Goal: Information Seeking & Learning: Learn about a topic

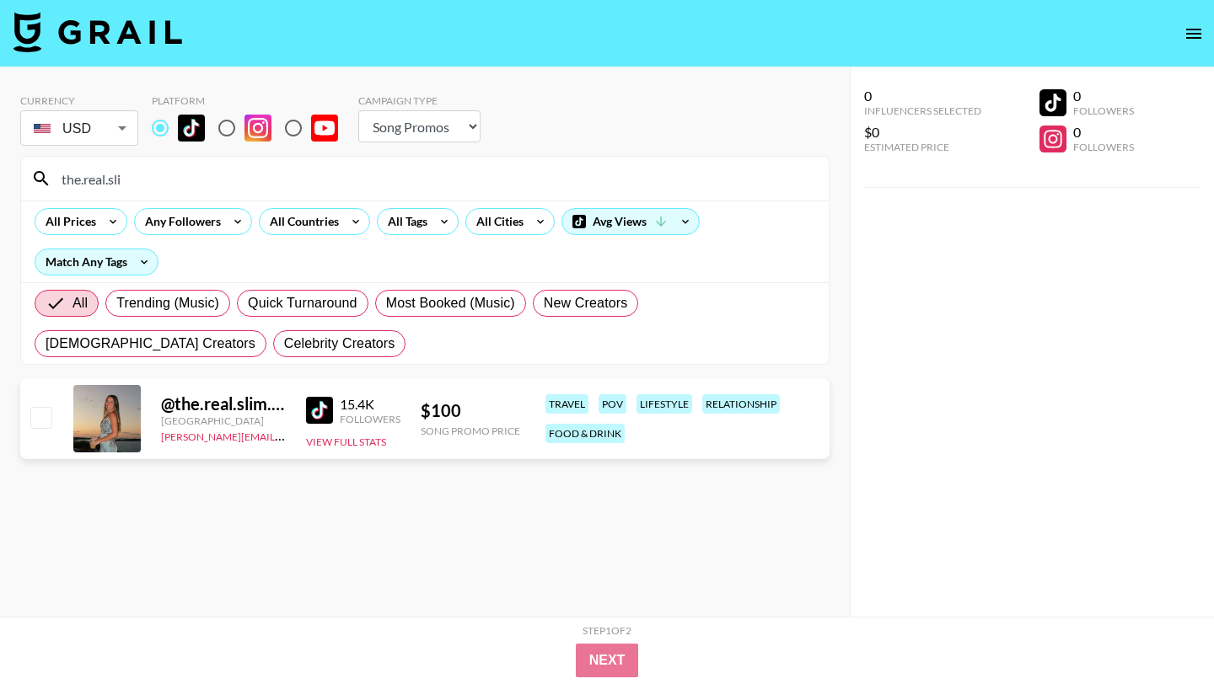
select select "Song"
click at [193, 188] on input "the.real.sli" at bounding box center [434, 178] width 767 height 27
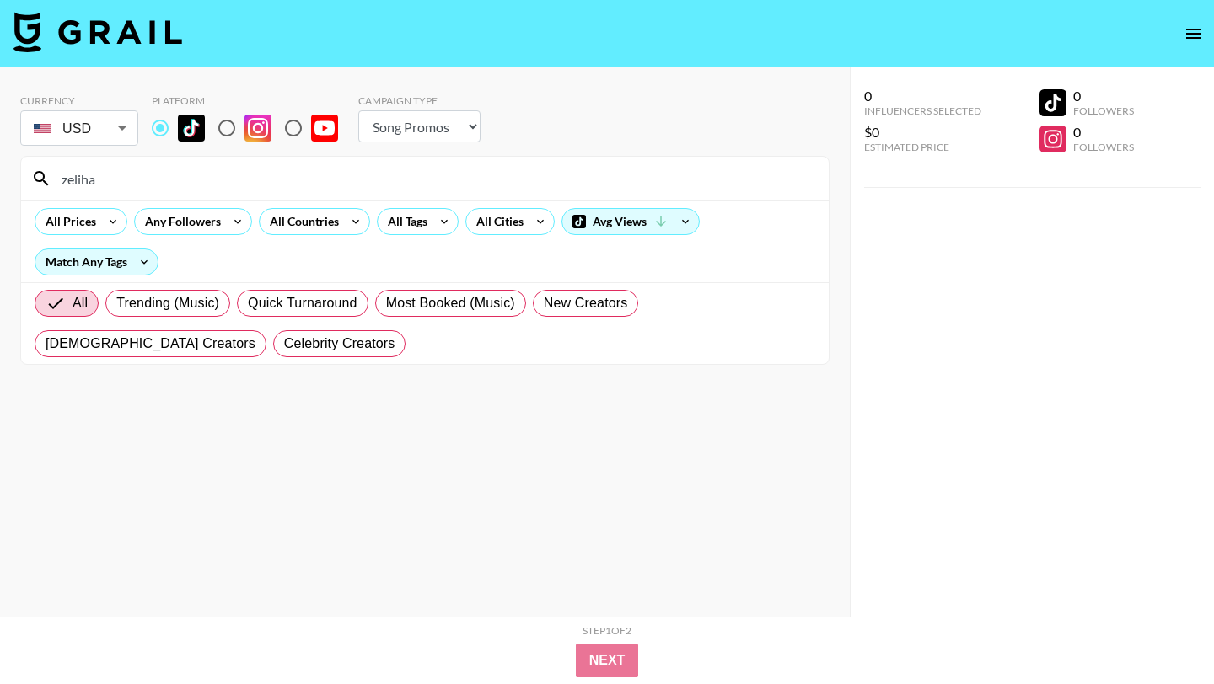
click at [290, 171] on input "zeliha" at bounding box center [434, 178] width 767 height 27
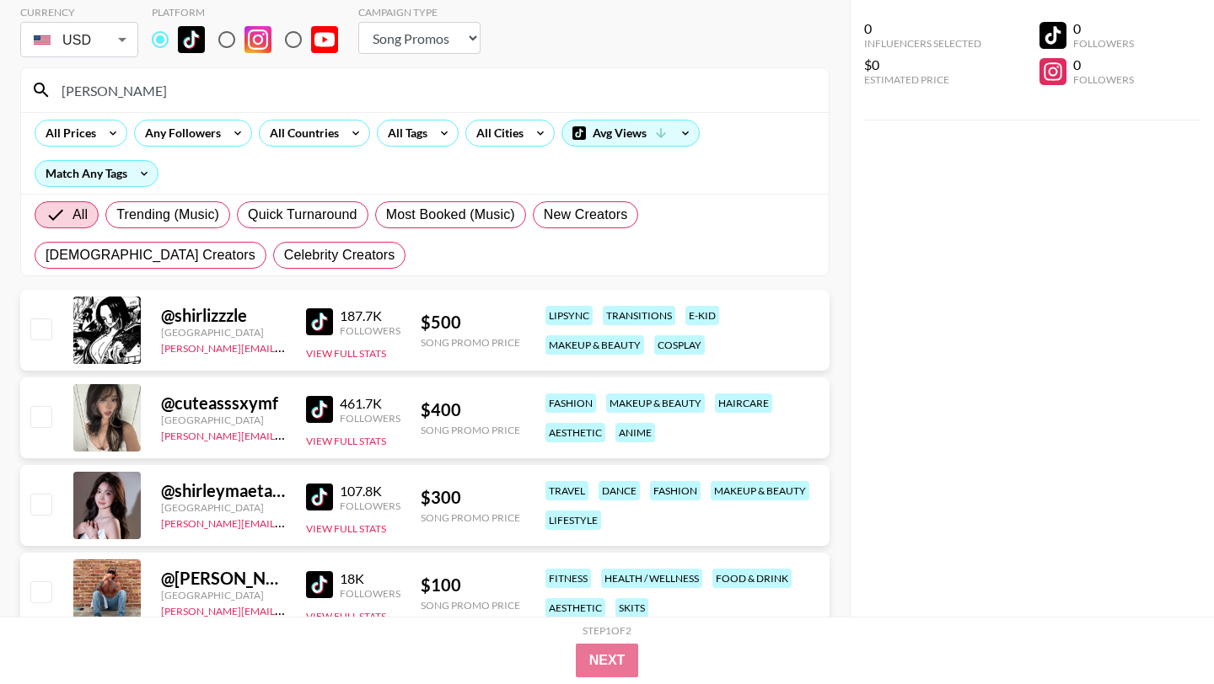
scroll to position [81, 0]
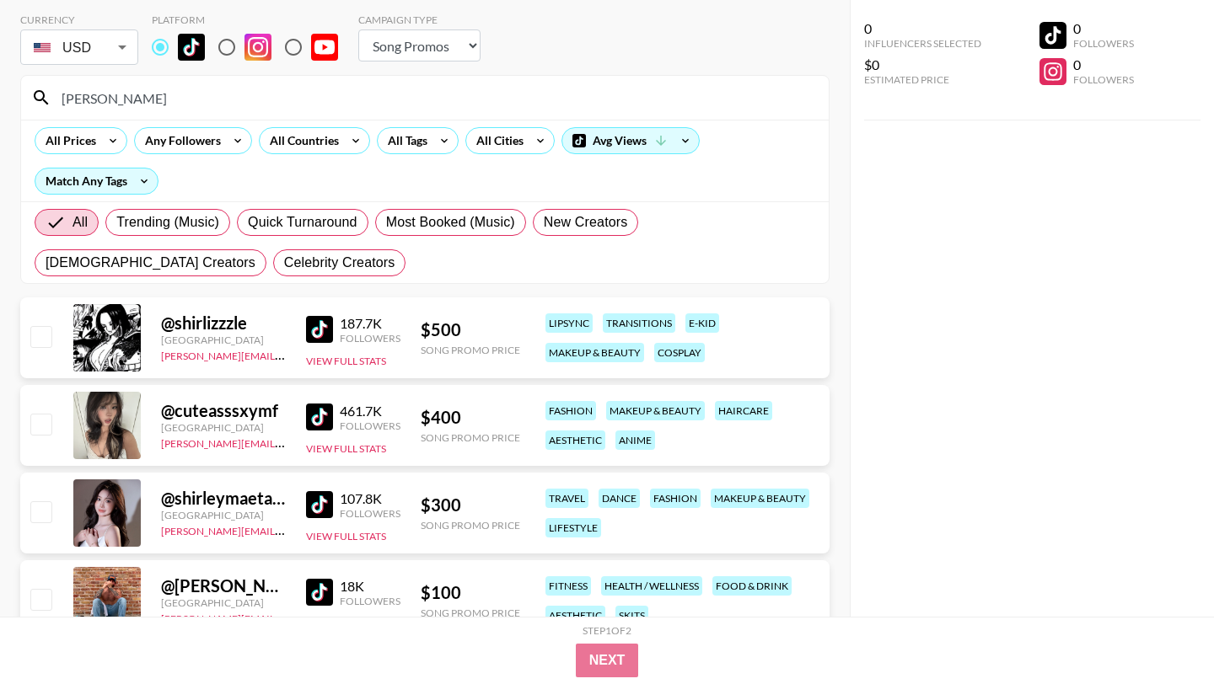
click at [205, 106] on input "[PERSON_NAME]" at bounding box center [434, 97] width 767 height 27
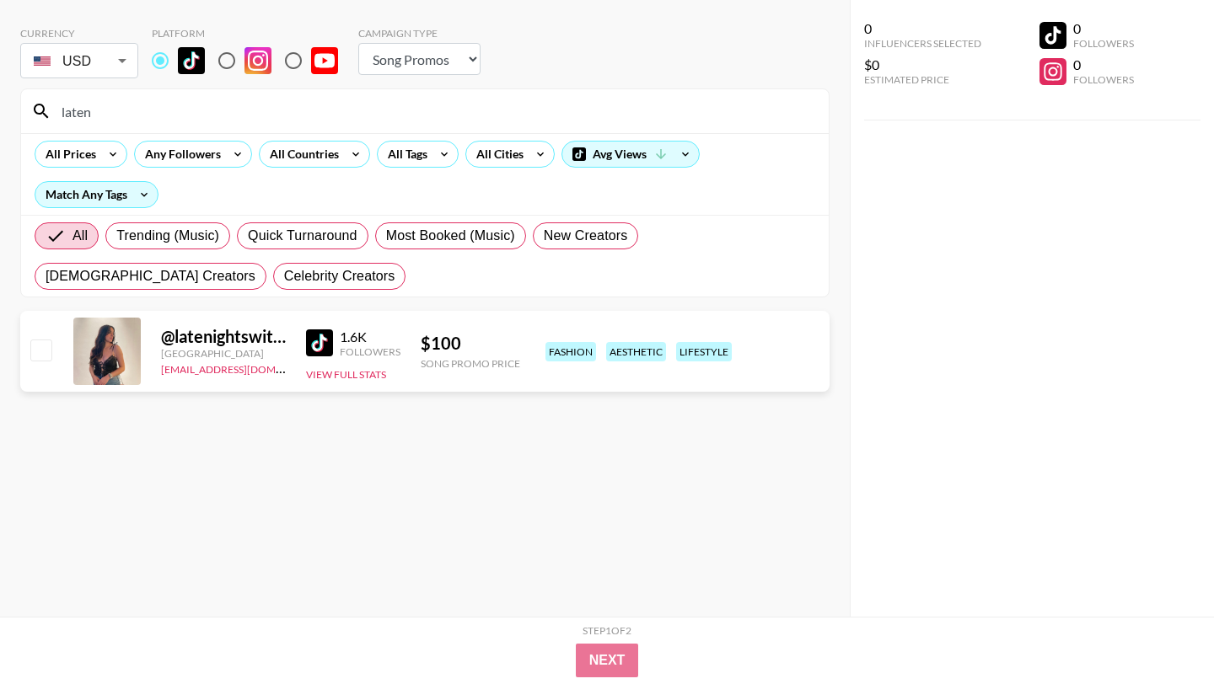
scroll to position [67, 0]
type input "latenights"
click at [230, 62] on input "radio" at bounding box center [226, 60] width 35 height 35
radio input "true"
click at [180, 121] on input "latenights" at bounding box center [434, 111] width 767 height 27
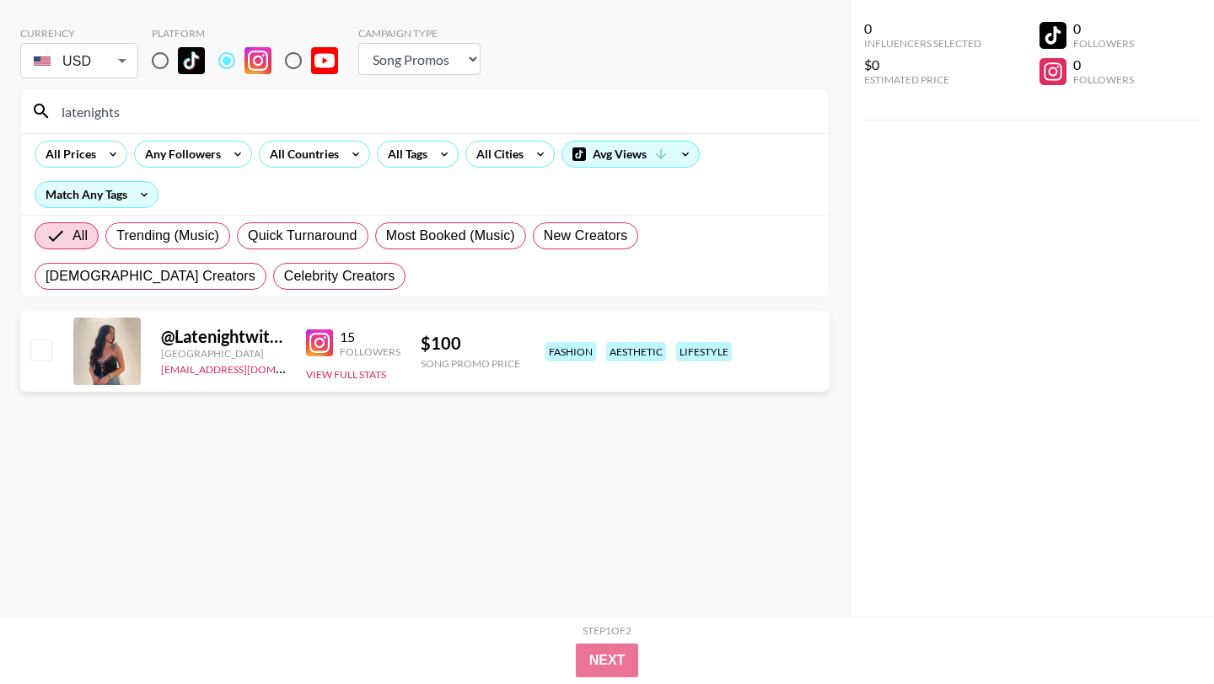
click at [180, 121] on input "latenights" at bounding box center [434, 111] width 767 height 27
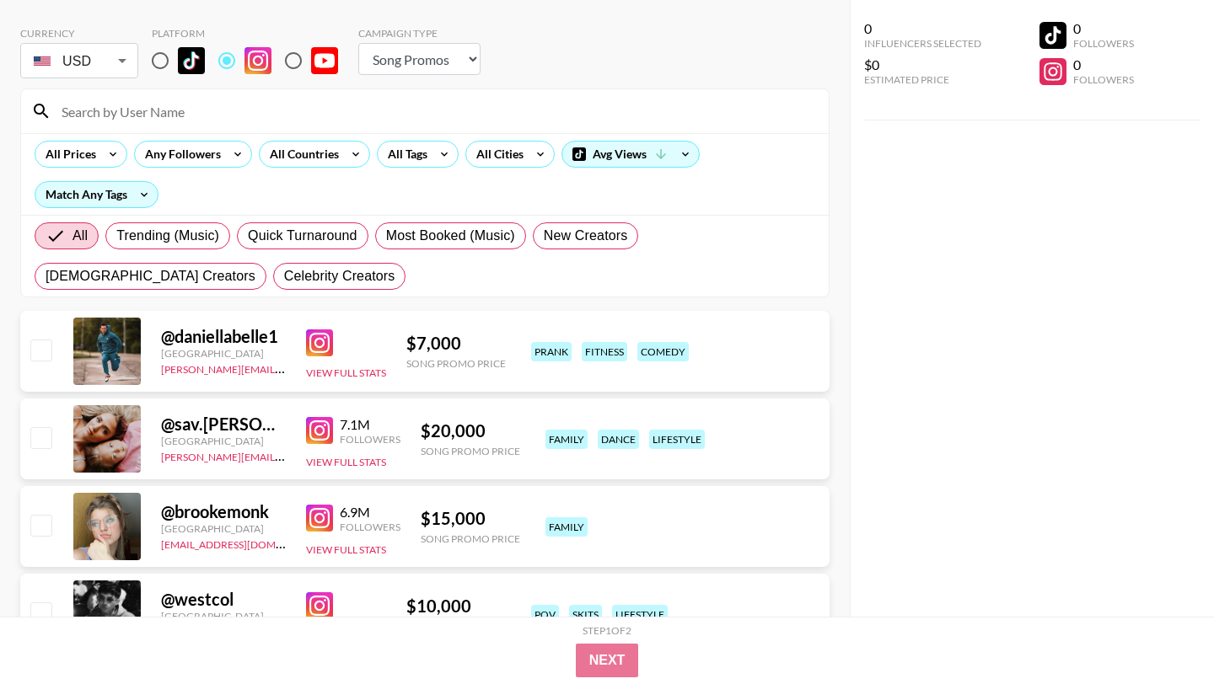
click at [587, 84] on section "Currency USD USD ​ Platform Campaign Type Choose Type... Song Promos Brand Prom…" at bounding box center [424, 155] width 809 height 284
click at [652, 146] on div "Avg Views" at bounding box center [630, 154] width 137 height 25
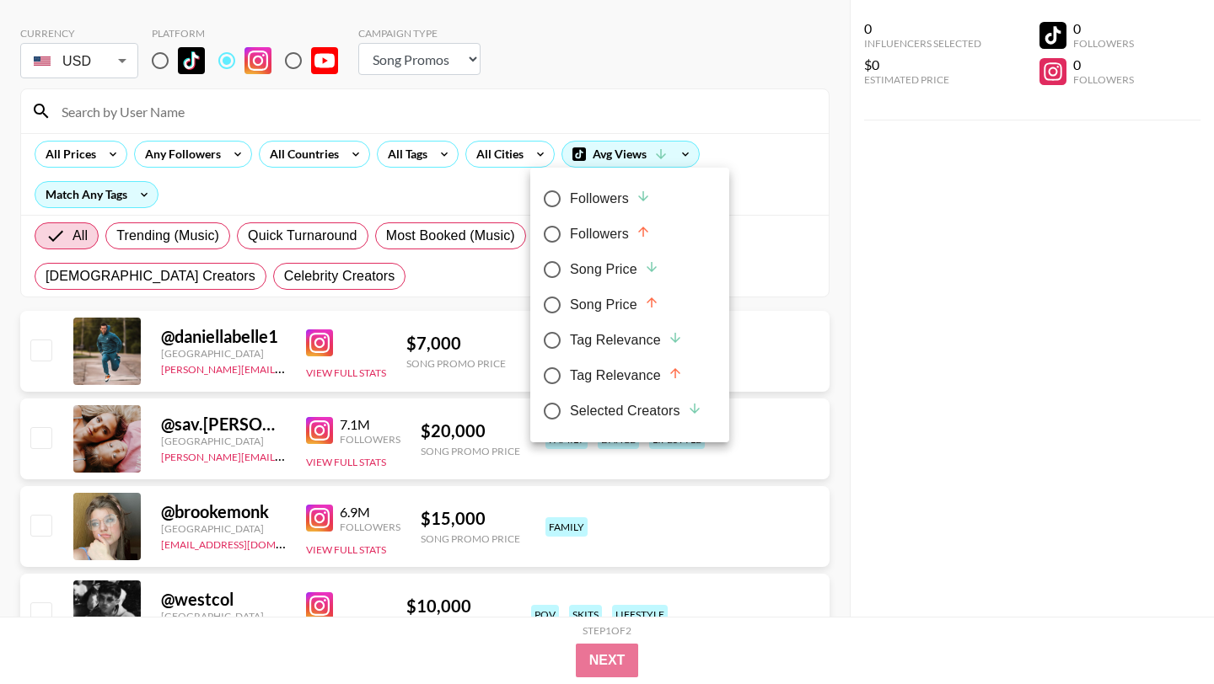
click at [689, 86] on div at bounding box center [607, 342] width 1214 height 684
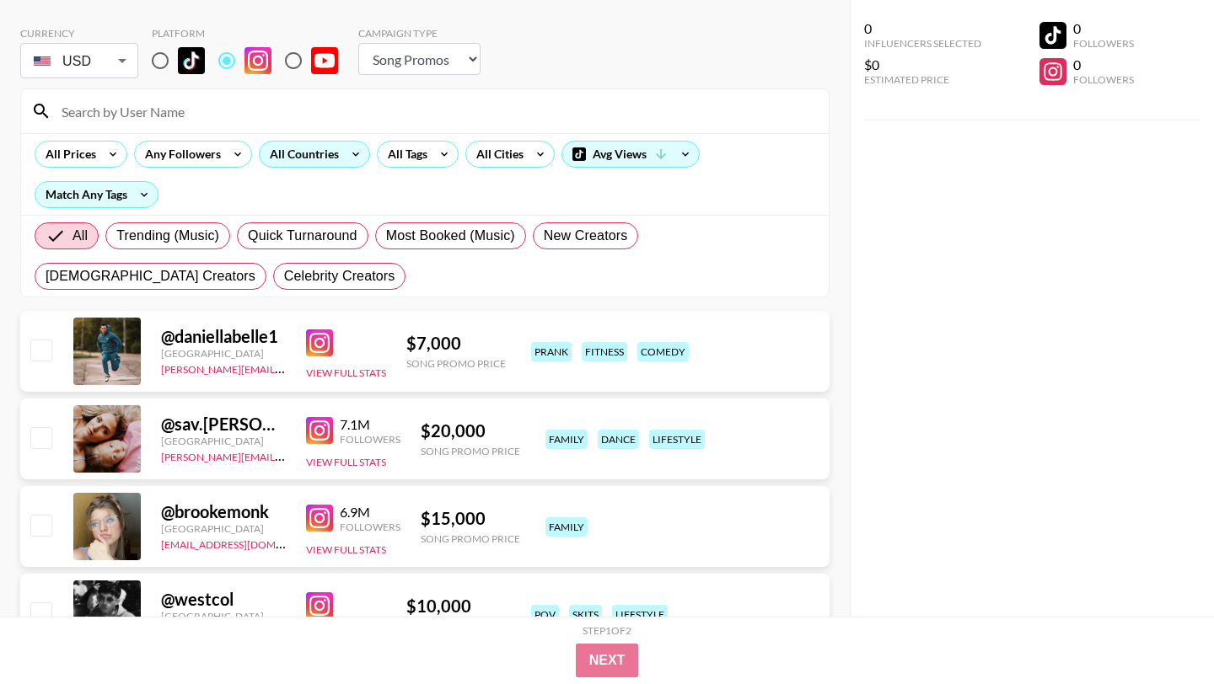
click at [322, 153] on div "All Countries" at bounding box center [301, 154] width 83 height 25
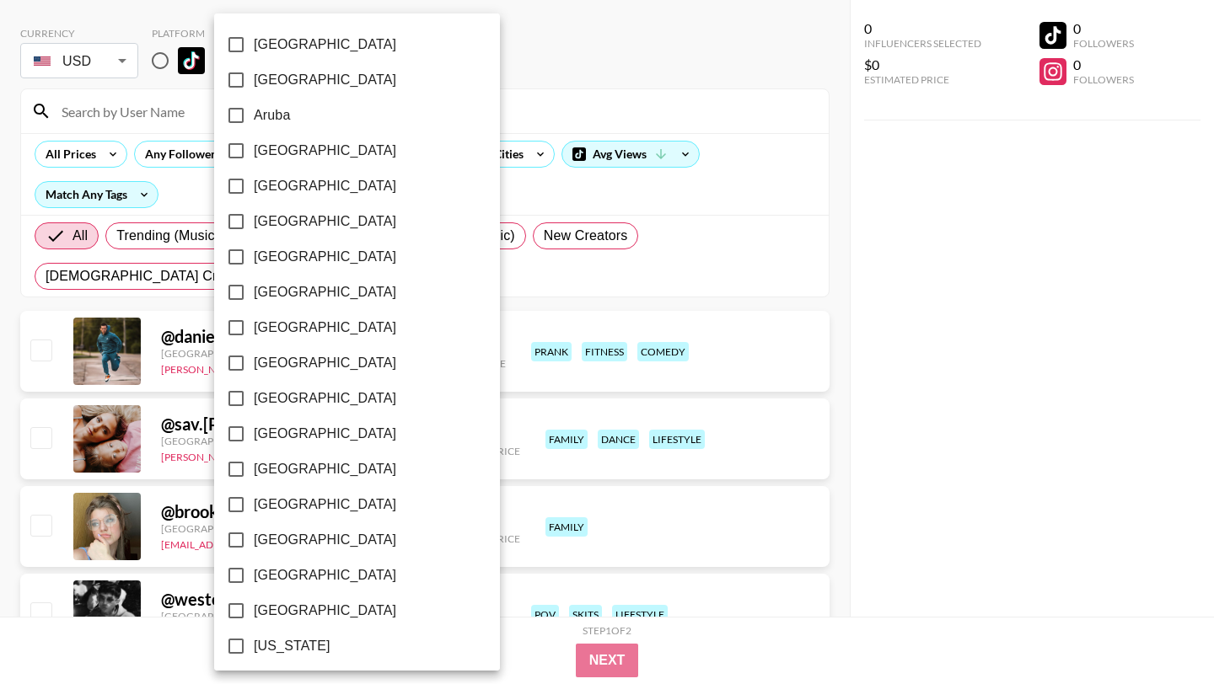
scroll to position [1281, 0]
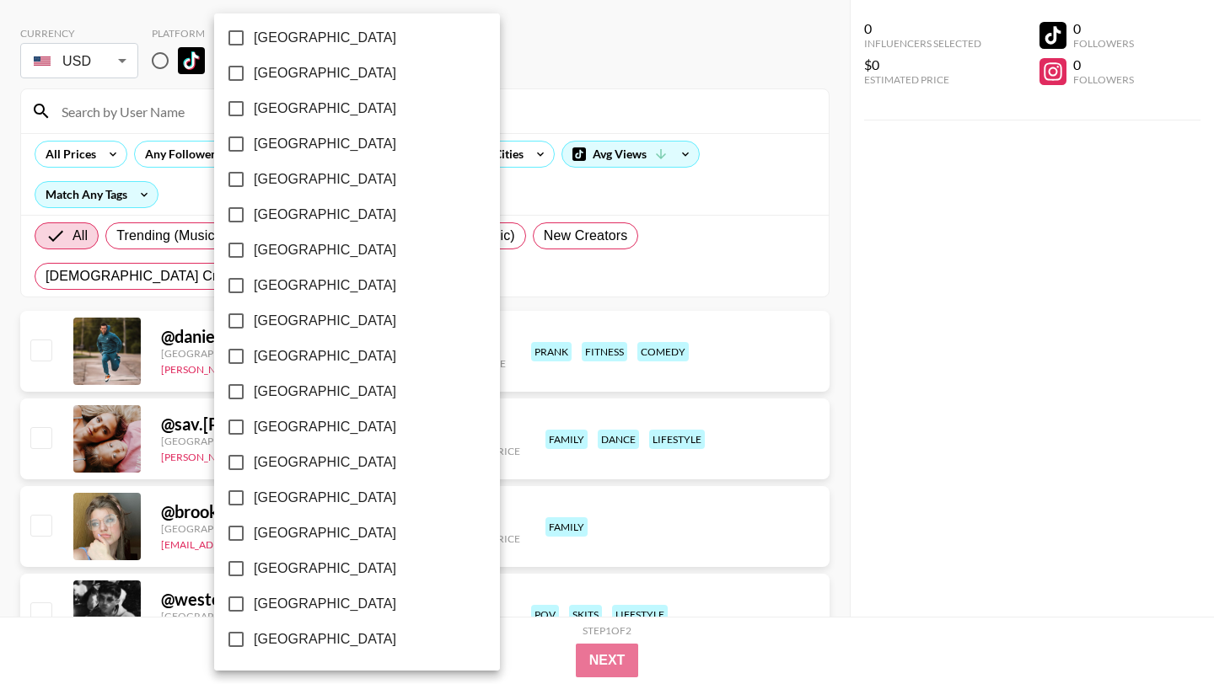
click at [279, 600] on span "[GEOGRAPHIC_DATA]" at bounding box center [325, 604] width 142 height 20
click at [254, 600] on input "[GEOGRAPHIC_DATA]" at bounding box center [235, 604] width 35 height 35
checkbox input "true"
click at [556, 105] on div at bounding box center [607, 342] width 1214 height 684
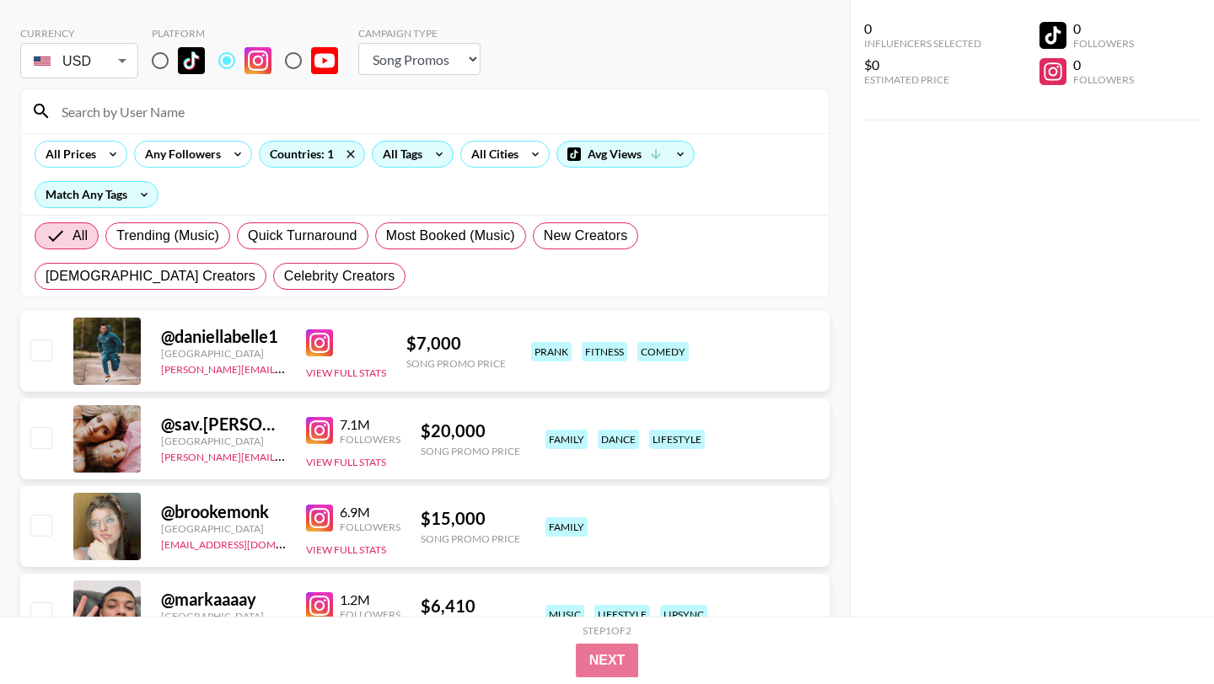
click at [389, 157] on div "All Tags" at bounding box center [398, 154] width 53 height 25
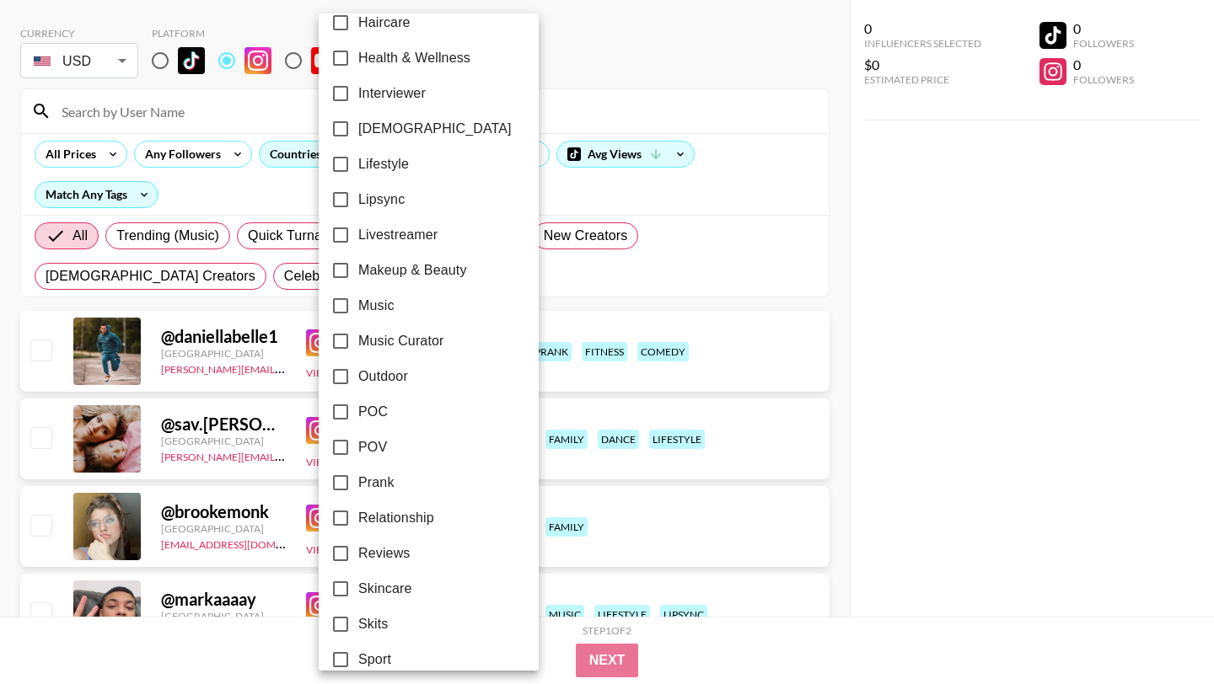
scroll to position [695, 0]
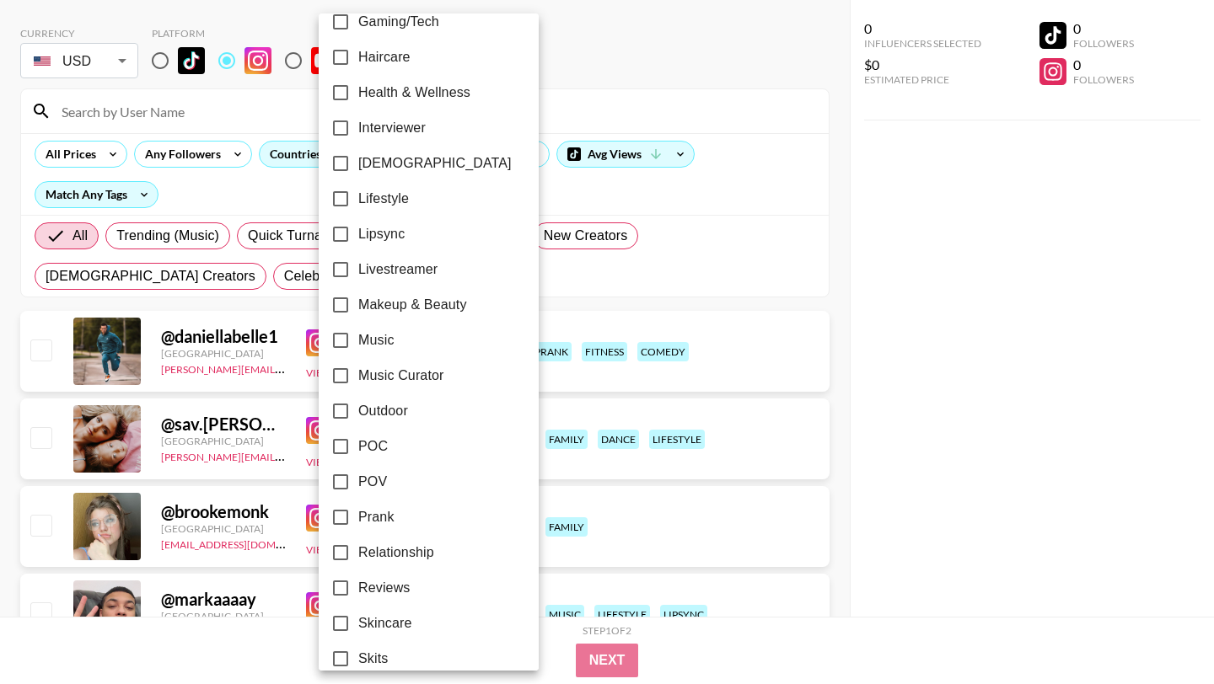
click at [367, 410] on span "Outdoor" at bounding box center [383, 411] width 50 height 20
click at [358, 410] on input "Outdoor" at bounding box center [340, 411] width 35 height 35
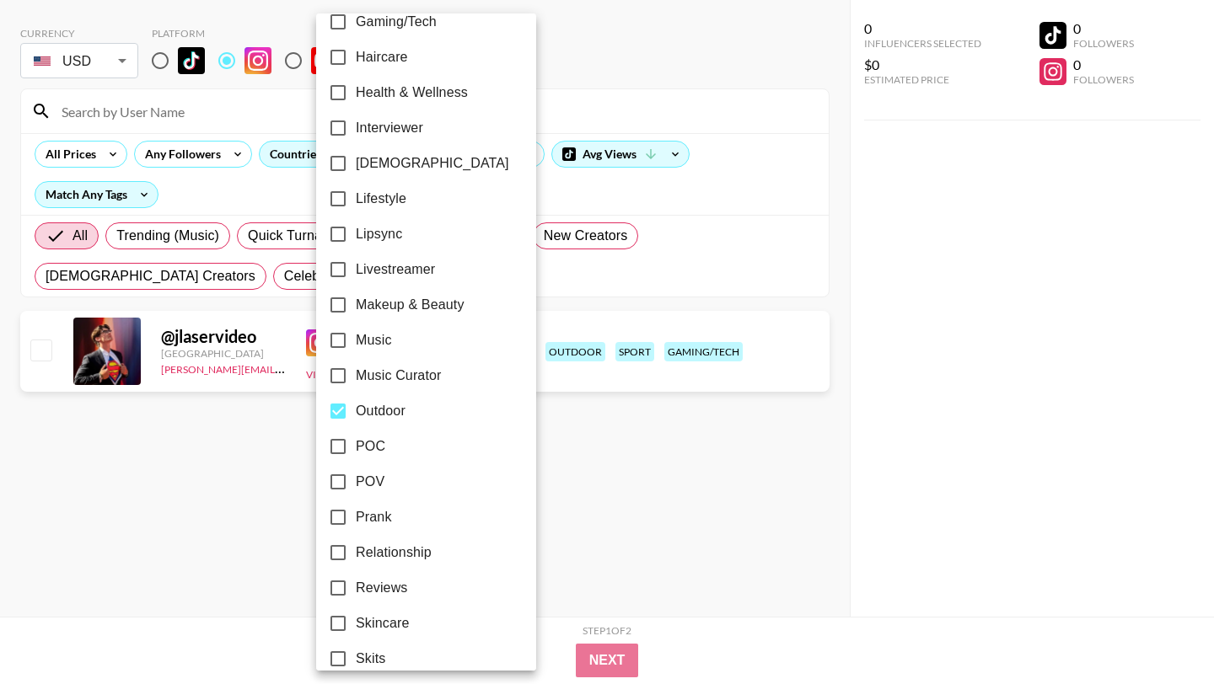
click at [367, 410] on span "Outdoor" at bounding box center [381, 411] width 50 height 20
click at [356, 410] on input "Outdoor" at bounding box center [337, 411] width 35 height 35
checkbox input "false"
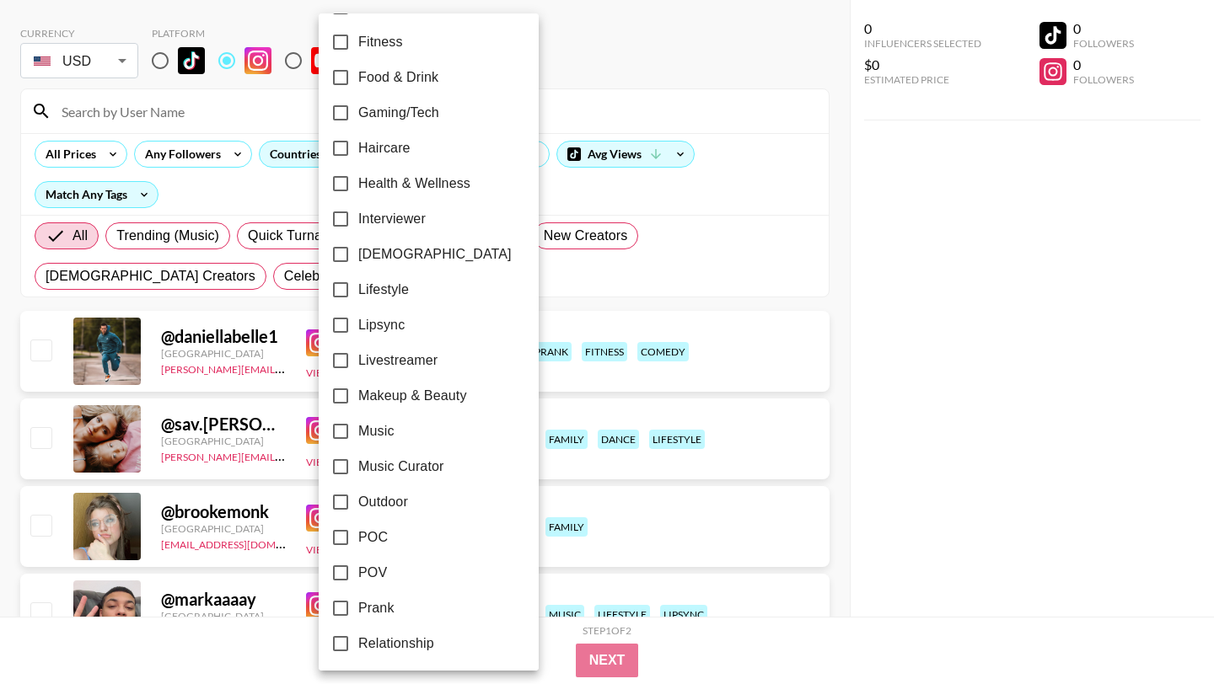
scroll to position [604, 0]
click at [387, 287] on span "Lifestyle" at bounding box center [383, 290] width 51 height 20
click at [358, 287] on input "Lifestyle" at bounding box center [340, 289] width 35 height 35
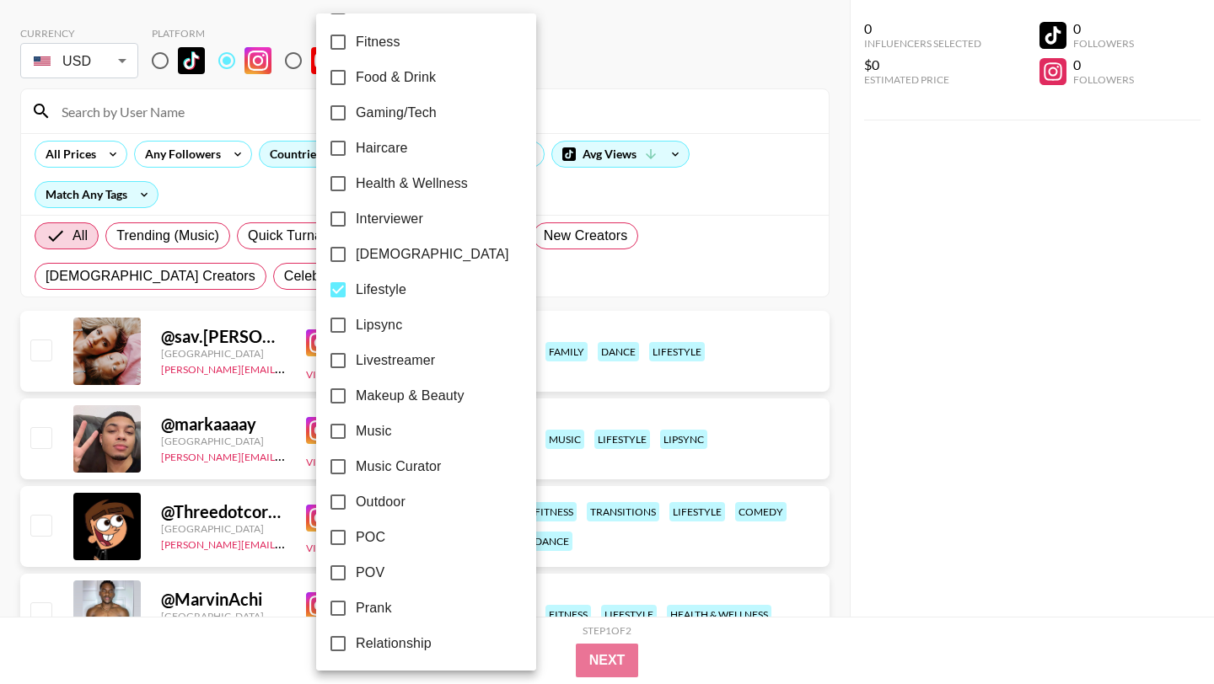
click at [387, 287] on span "Lifestyle" at bounding box center [381, 290] width 51 height 20
click at [356, 287] on input "Lifestyle" at bounding box center [337, 289] width 35 height 35
checkbox input "false"
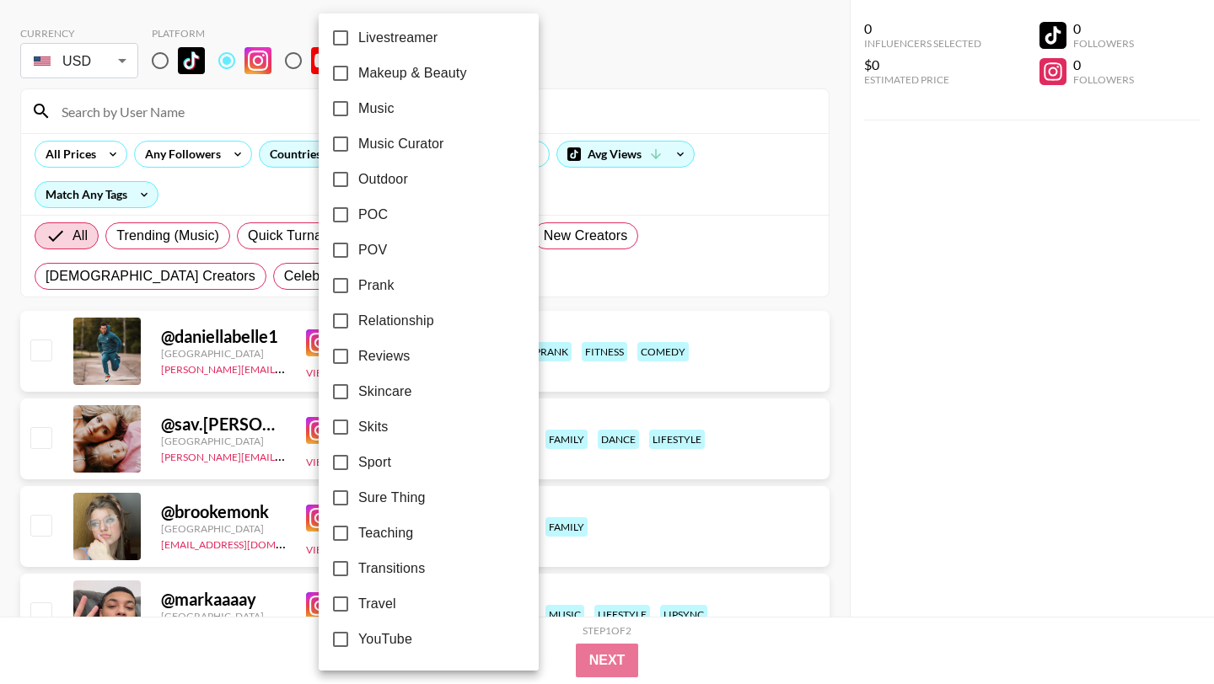
scroll to position [0, 0]
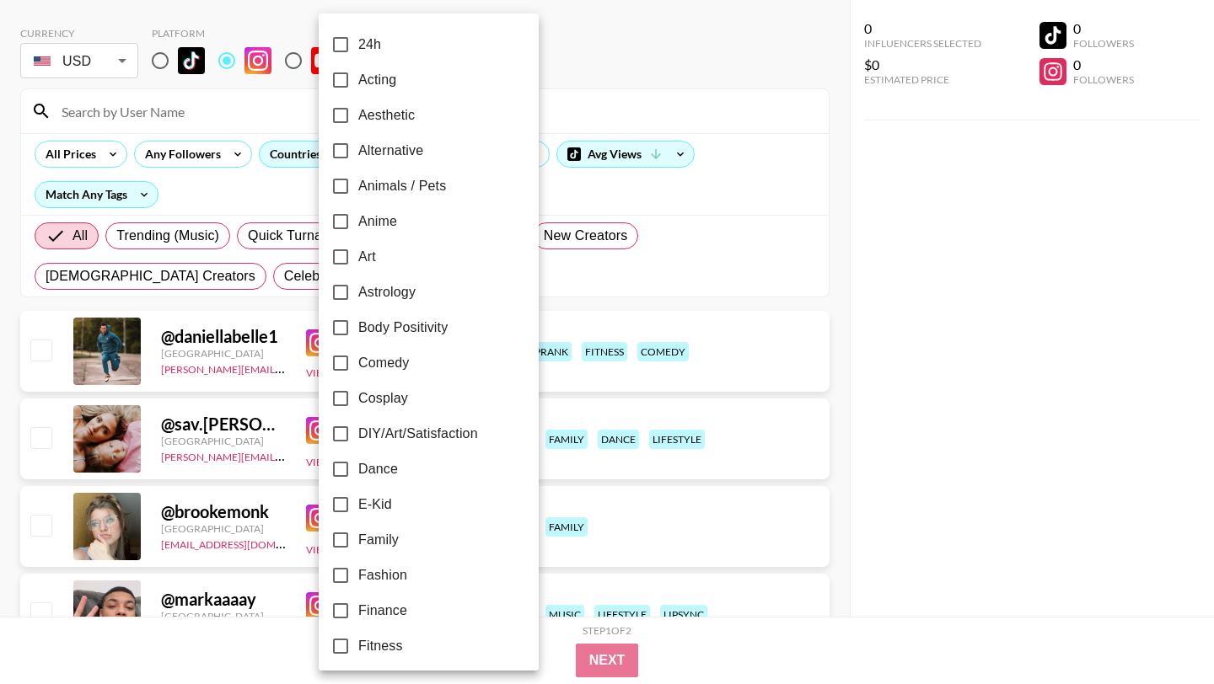
click at [375, 117] on span "Aesthetic" at bounding box center [386, 115] width 56 height 20
click at [358, 117] on input "Aesthetic" at bounding box center [340, 115] width 35 height 35
checkbox input "true"
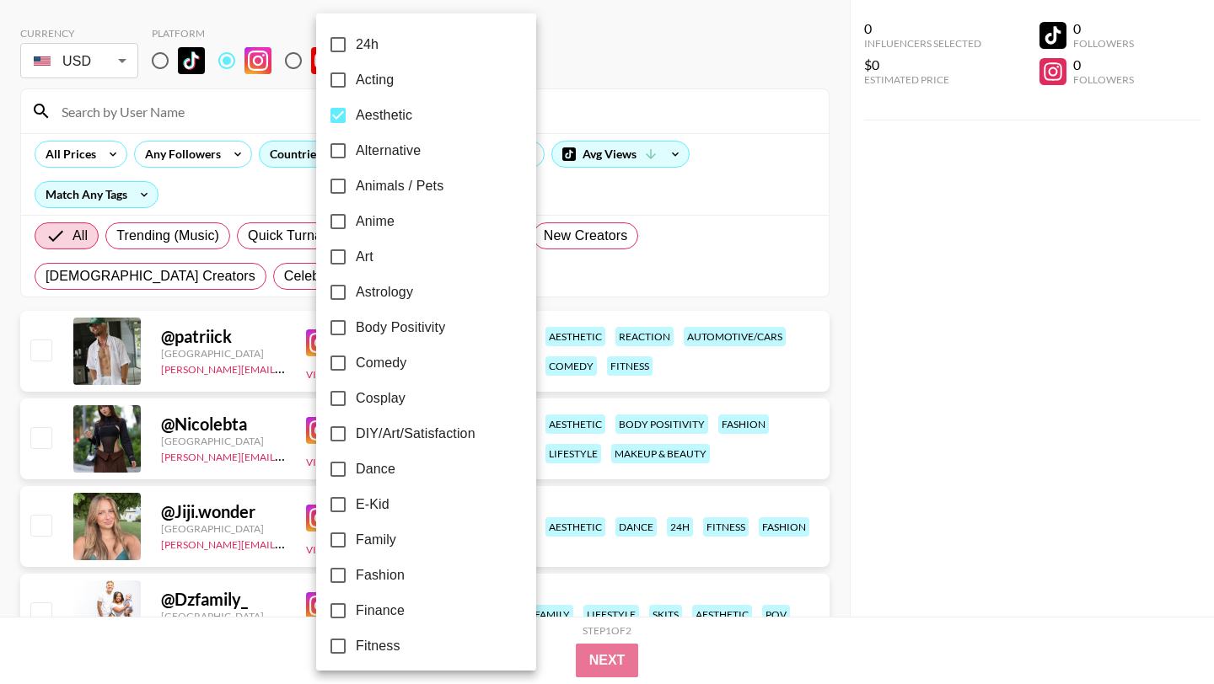
click at [3, 441] on div at bounding box center [607, 342] width 1214 height 684
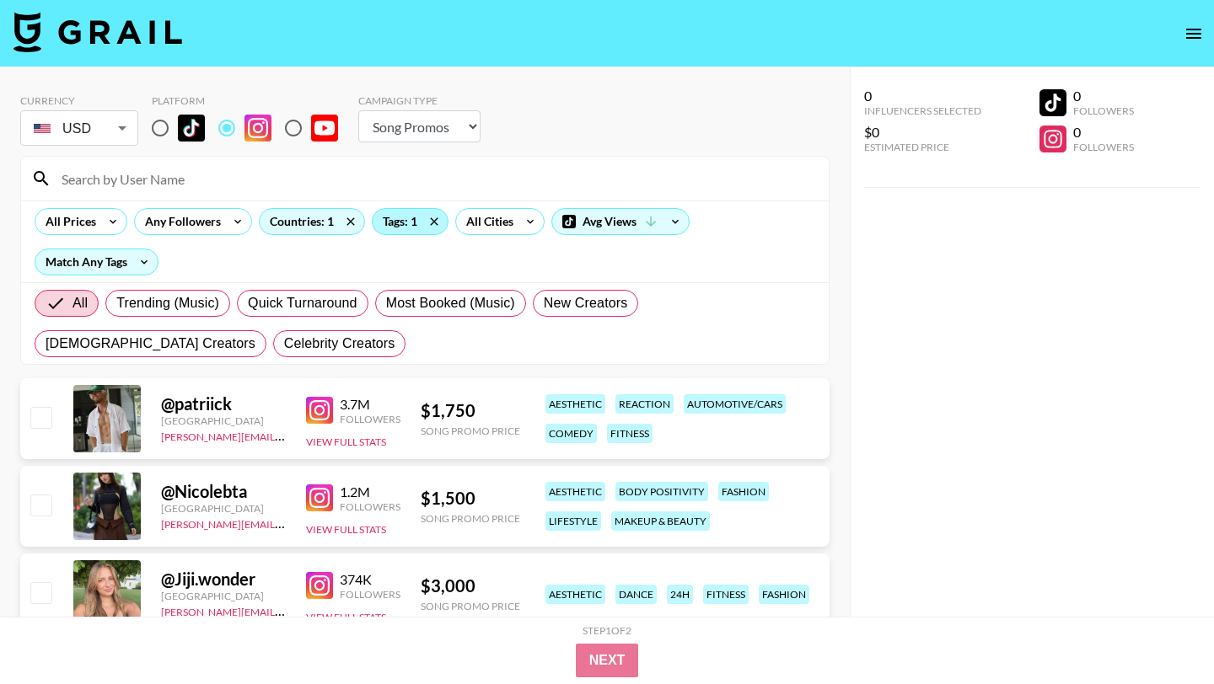
click at [399, 220] on div "Tags: 1" at bounding box center [409, 221] width 75 height 25
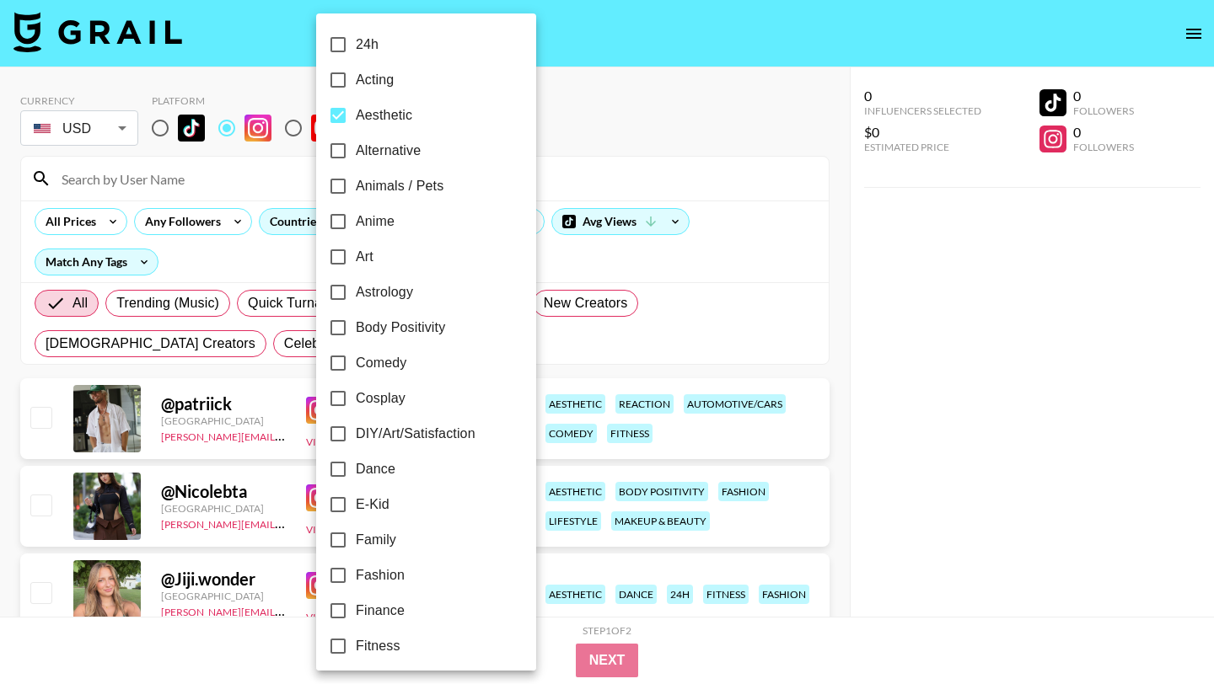
click at [396, 114] on span "Aesthetic" at bounding box center [384, 115] width 56 height 20
click at [356, 114] on input "Aesthetic" at bounding box center [337, 115] width 35 height 35
checkbox input "false"
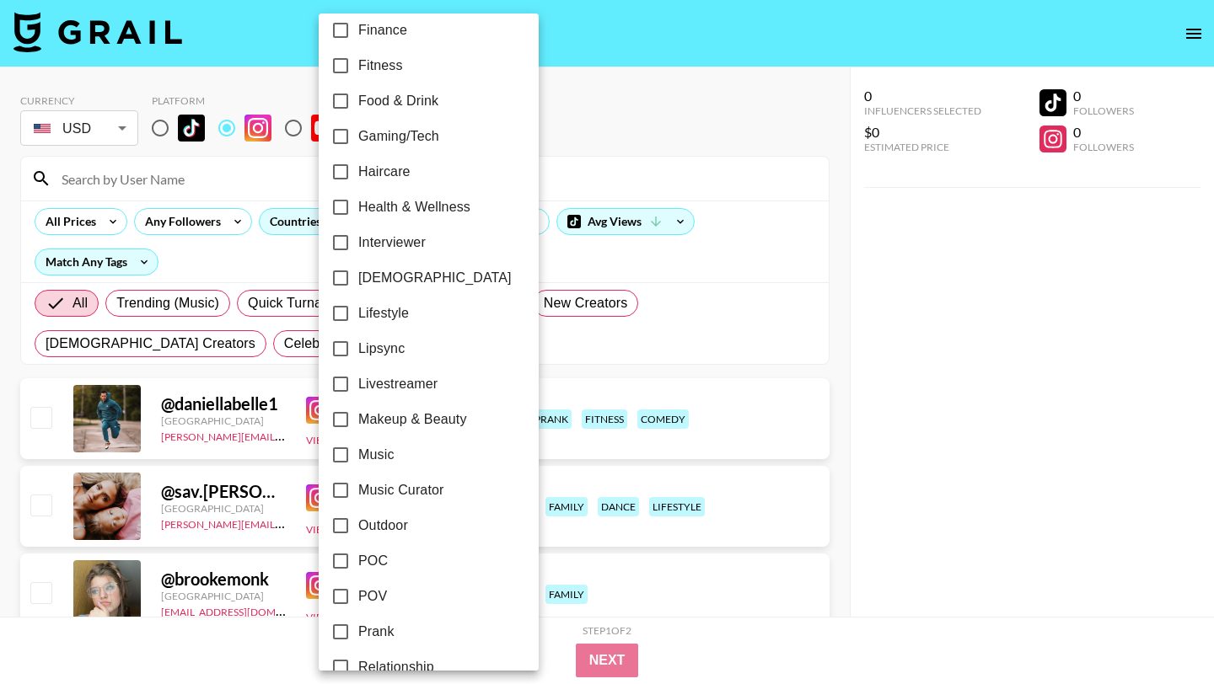
scroll to position [927, 0]
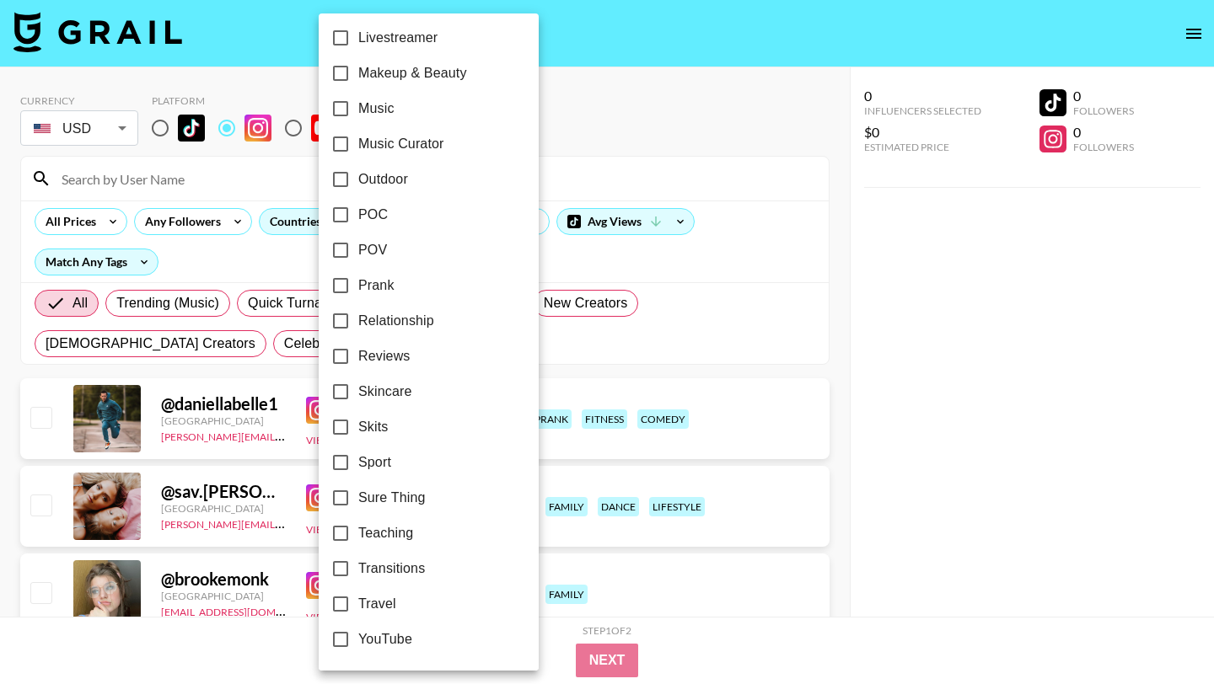
click at [367, 598] on span "Travel" at bounding box center [377, 604] width 38 height 20
click at [358, 598] on input "Travel" at bounding box center [340, 604] width 35 height 35
checkbox input "true"
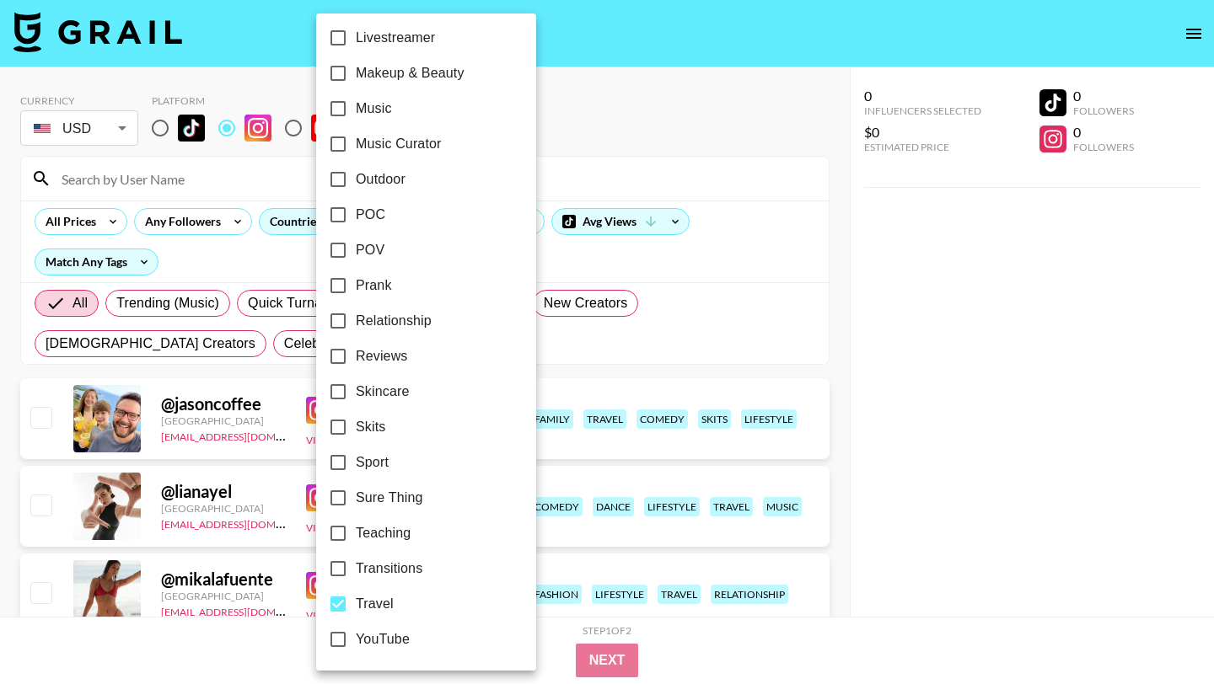
click at [666, 132] on div at bounding box center [607, 342] width 1214 height 684
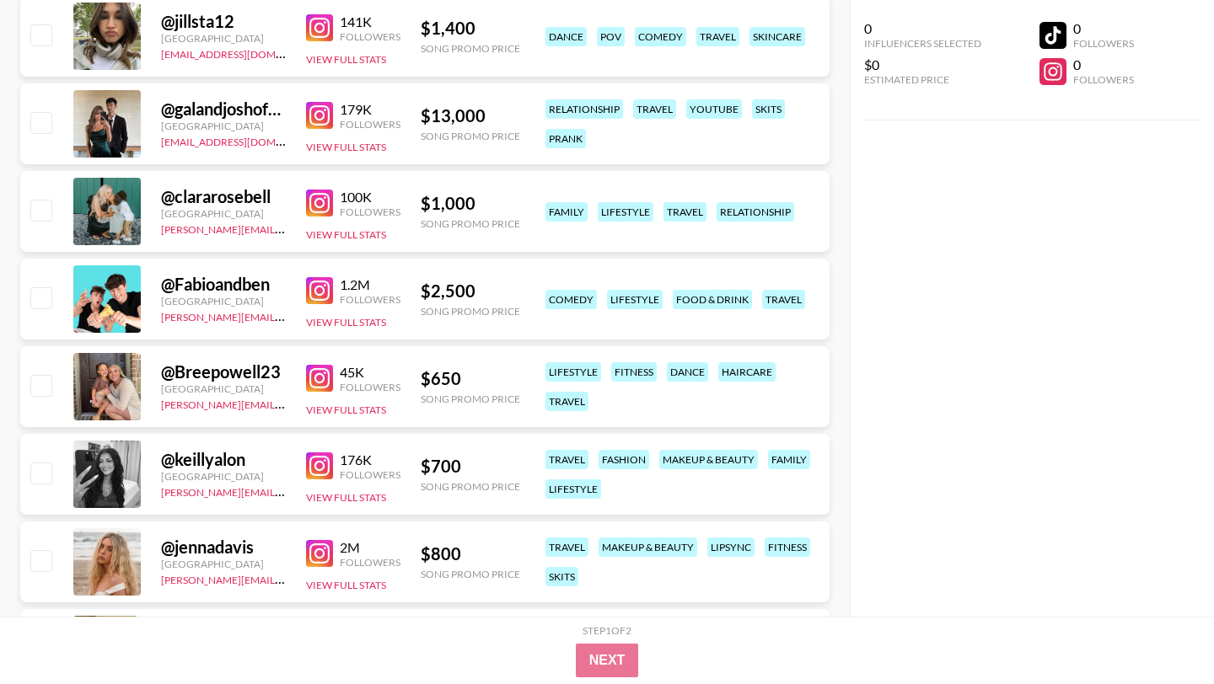
scroll to position [924, 0]
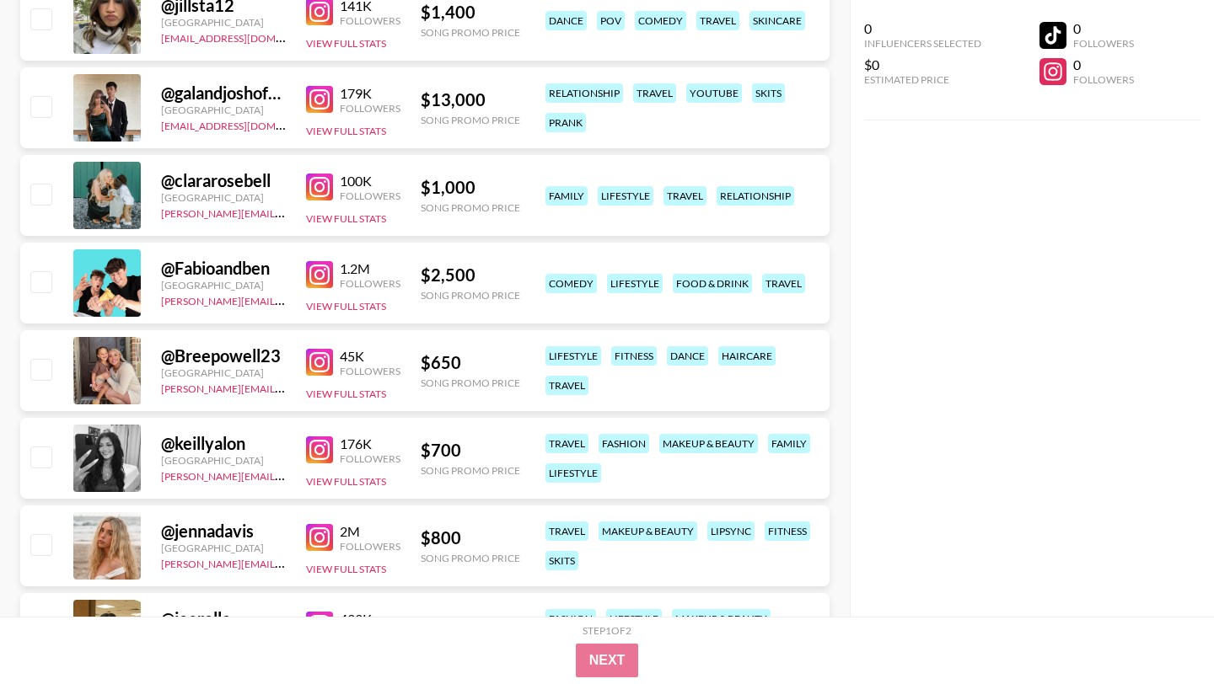
click at [327, 356] on img at bounding box center [319, 362] width 27 height 27
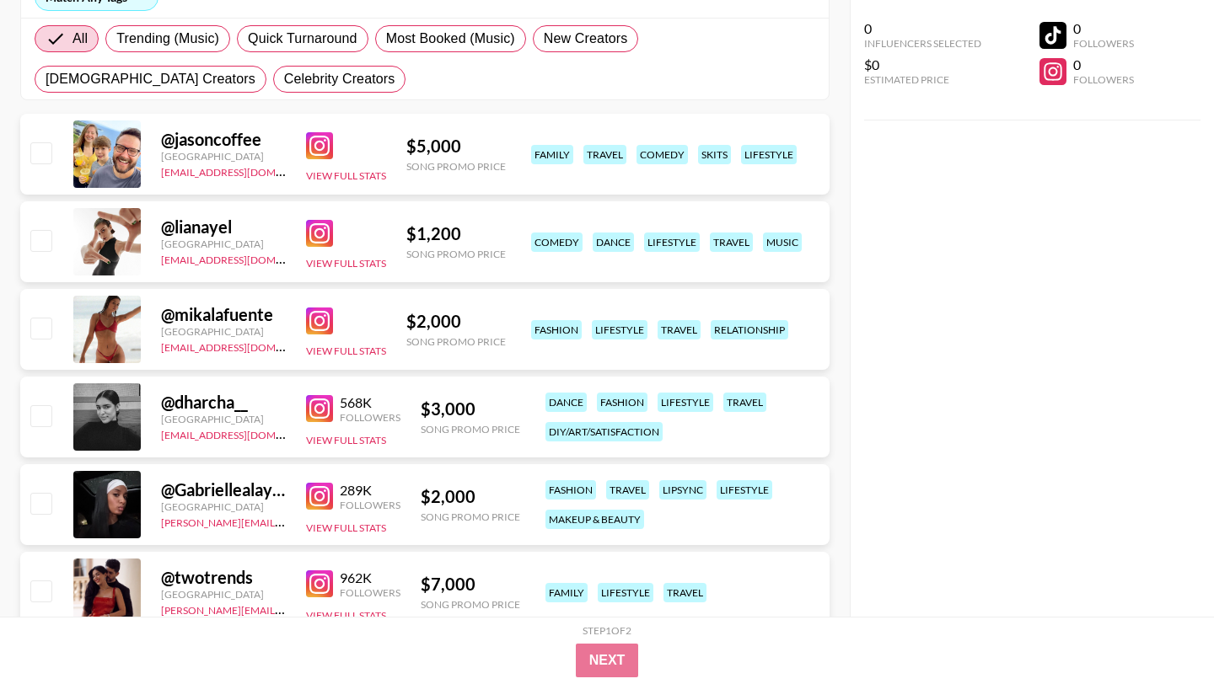
scroll to position [0, 0]
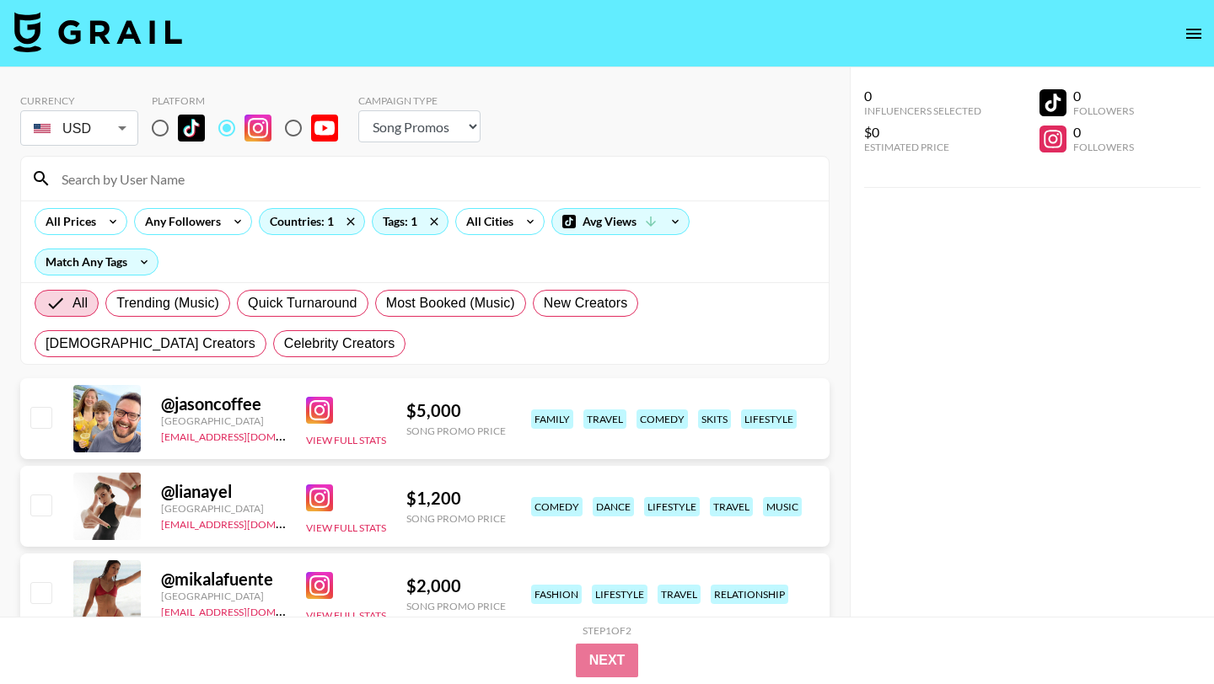
click at [632, 147] on div "Currency USD USD ​ Platform Campaign Type Choose Type... Song Promos Brand Prom…" at bounding box center [424, 121] width 809 height 55
